Goal: Find contact information: Find contact information

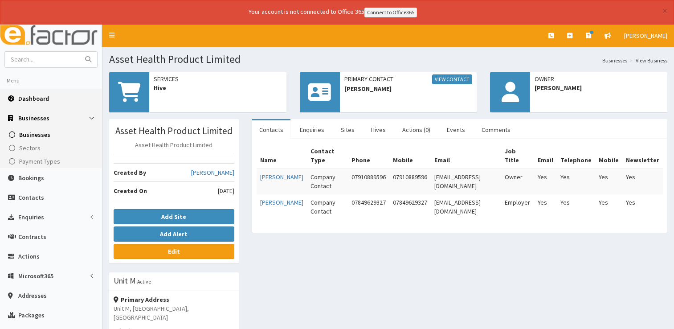
scroll to position [45, 0]
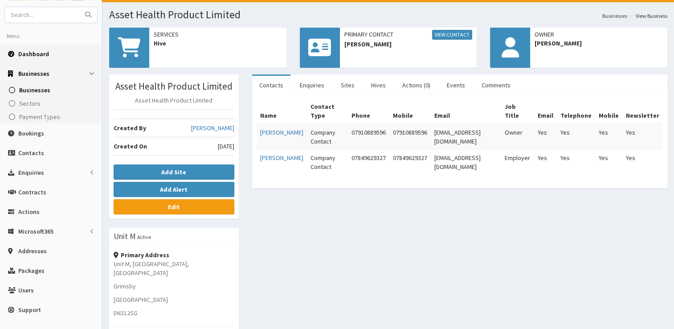
click at [38, 50] on span "Dashboard" at bounding box center [33, 54] width 31 height 8
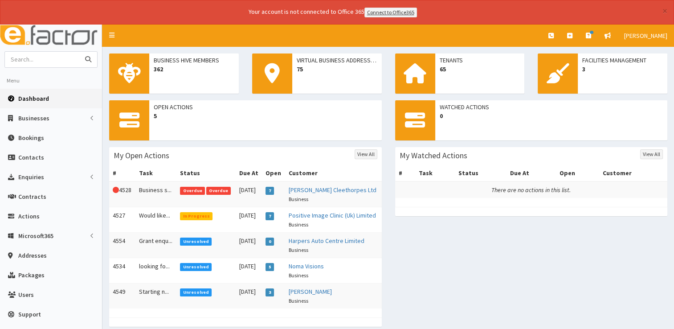
click at [43, 56] on input "text" at bounding box center [42, 60] width 75 height 16
type input "asset"
click at [79, 52] on button "submit" at bounding box center [88, 60] width 18 height 16
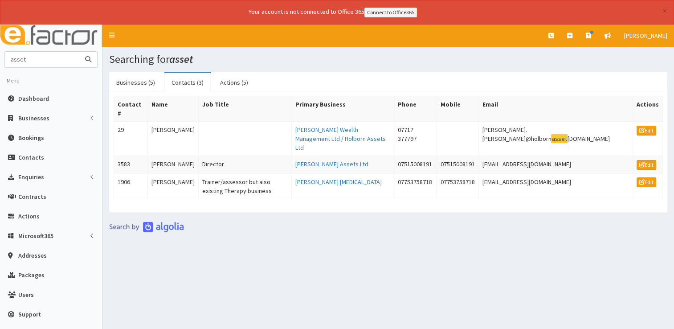
click at [66, 61] on input "asset" at bounding box center [42, 60] width 75 height 16
type input "asset health"
click at [79, 52] on button "submit" at bounding box center [88, 60] width 18 height 16
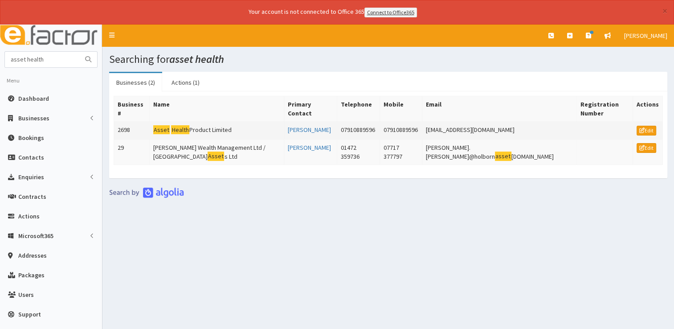
click at [205, 121] on td "Asset Health Product Limited" at bounding box center [216, 130] width 134 height 18
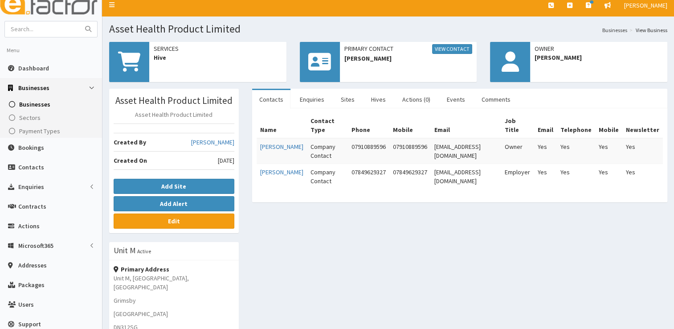
scroll to position [45, 0]
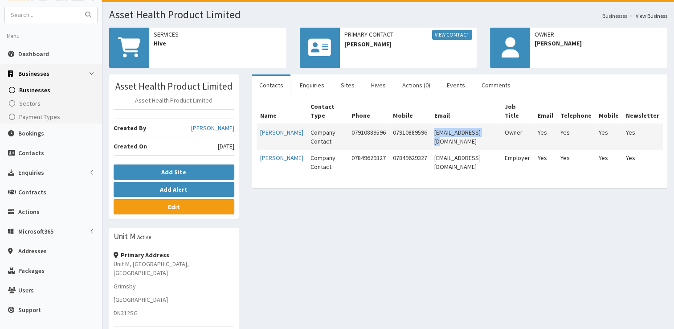
drag, startPoint x: 443, startPoint y: 122, endPoint x: 496, endPoint y: 119, distance: 52.6
click at [496, 124] on td "[EMAIL_ADDRESS][DOMAIN_NAME]" at bounding box center [466, 137] width 70 height 26
copy td "[EMAIL_ADDRESS][DOMAIN_NAME]"
